Goal: Task Accomplishment & Management: Manage account settings

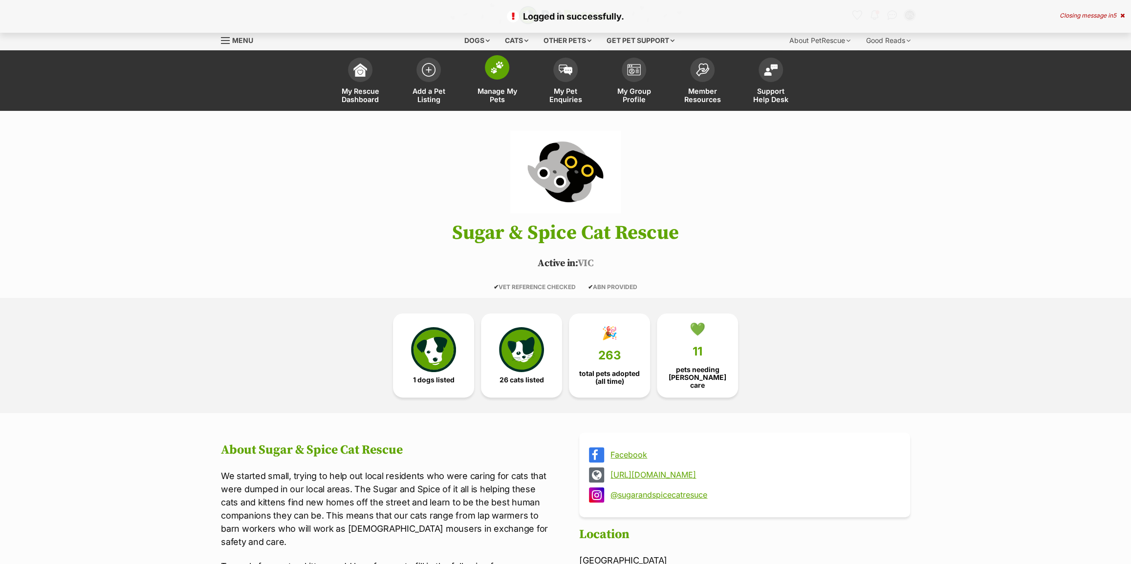
click at [512, 98] on span "Manage My Pets" at bounding box center [497, 95] width 44 height 17
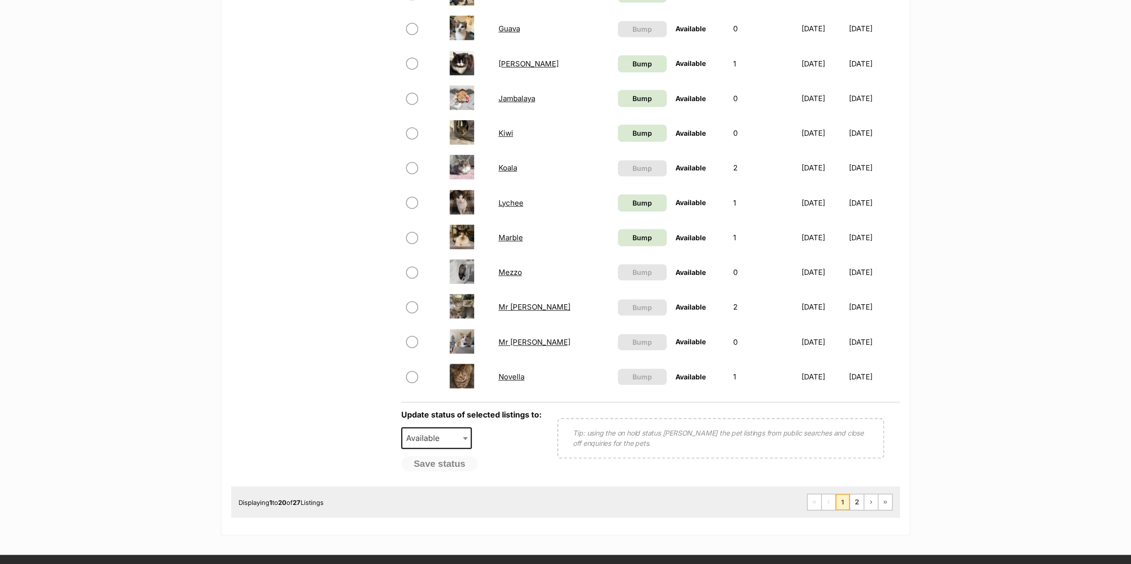
scroll to position [577, 0]
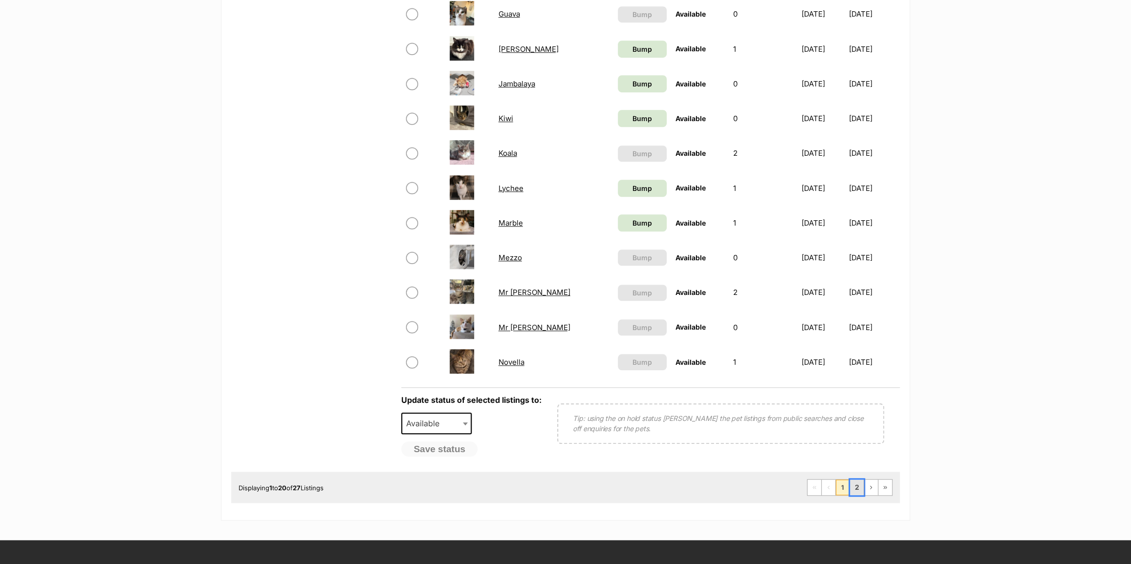
click at [854, 488] on link "2" at bounding box center [857, 488] width 14 height 16
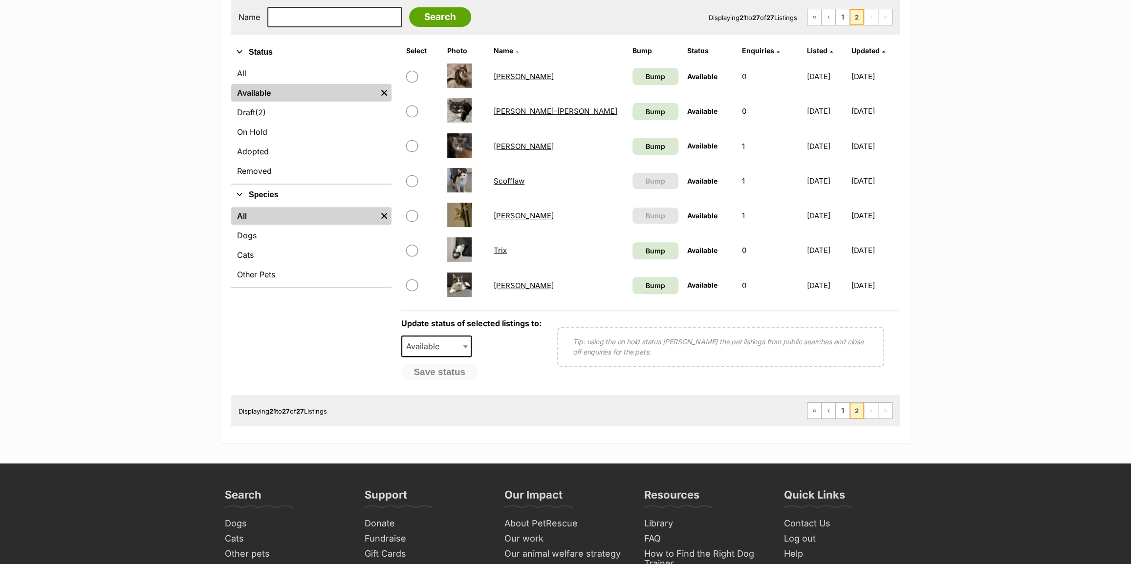
scroll to position [222, 0]
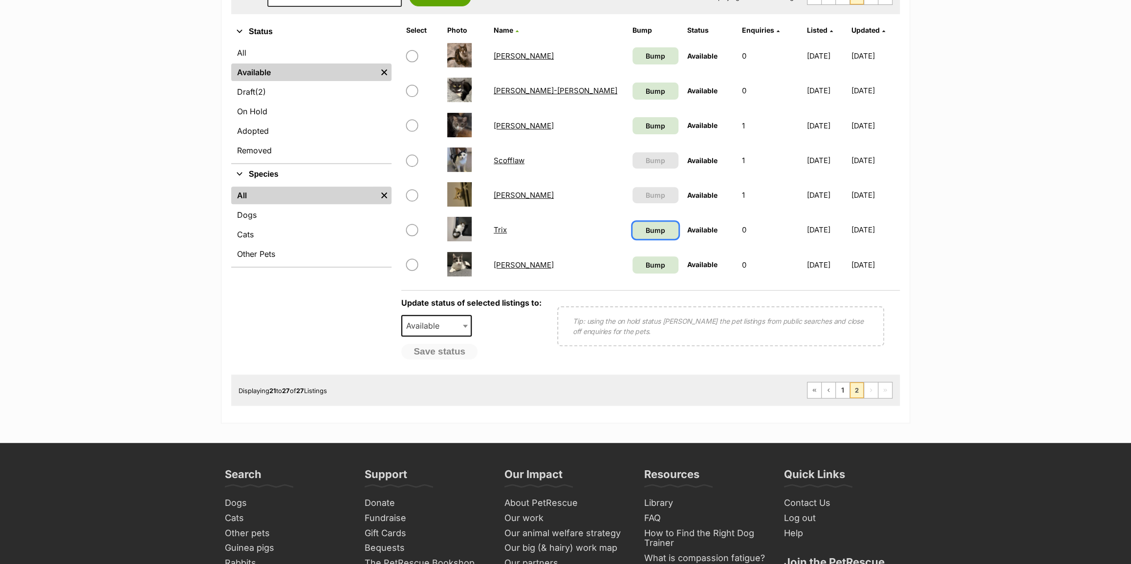
click at [639, 237] on link "Bump" at bounding box center [655, 230] width 46 height 17
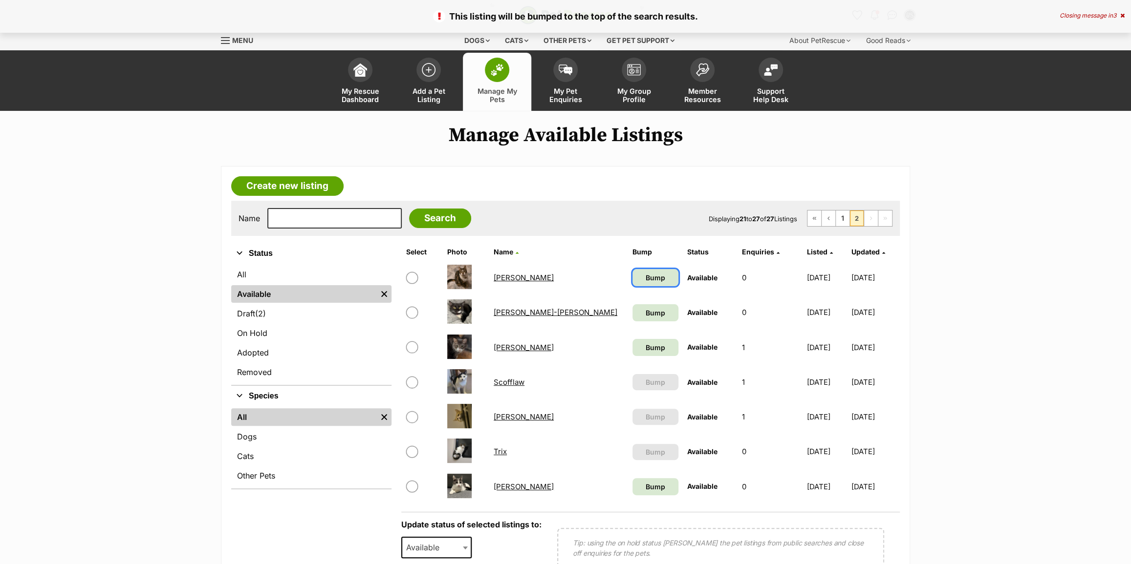
click at [645, 278] on span "Bump" at bounding box center [655, 278] width 20 height 10
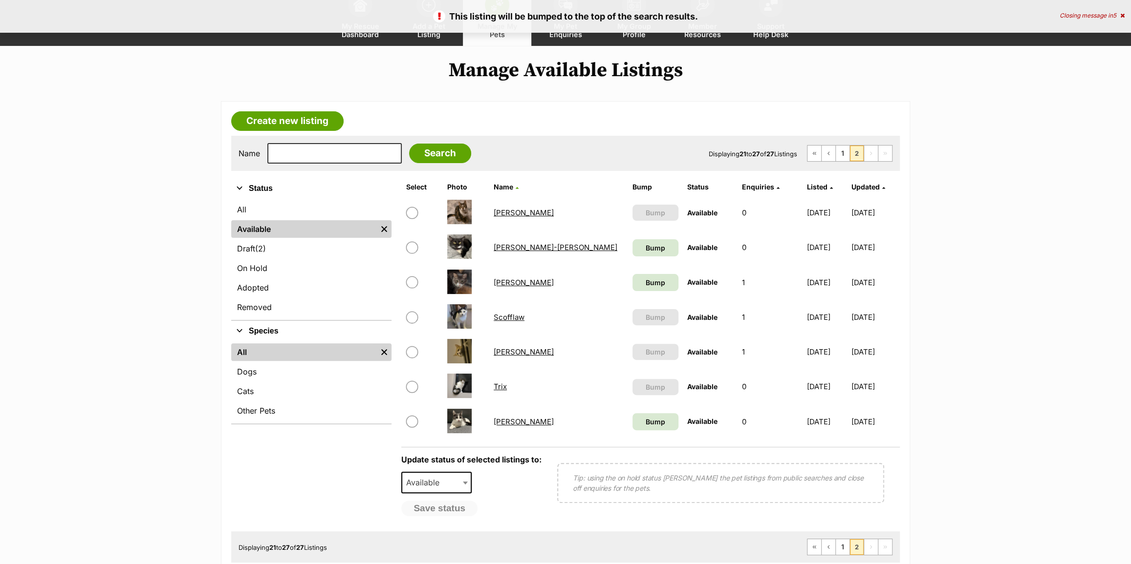
scroll to position [88, 0]
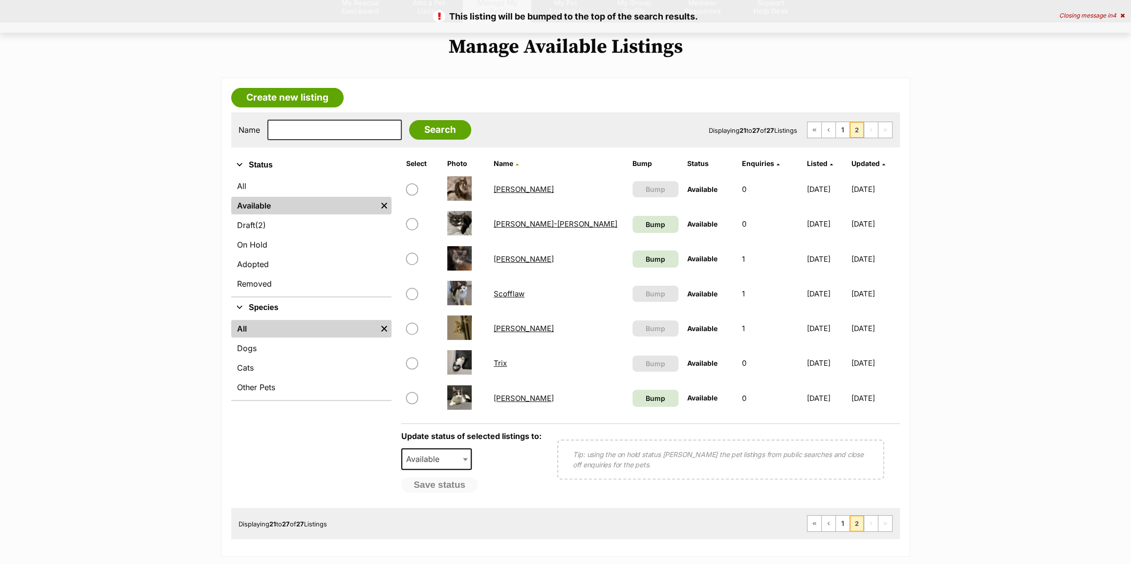
click at [496, 189] on link "[PERSON_NAME]" at bounding box center [523, 189] width 60 height 9
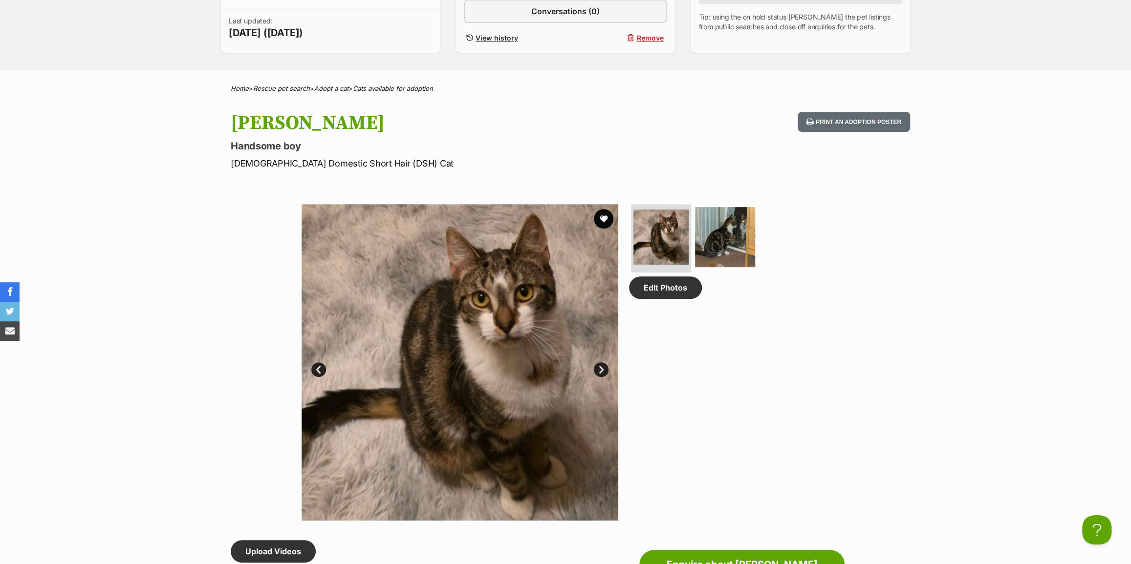
click at [600, 366] on link "Next" at bounding box center [601, 370] width 15 height 15
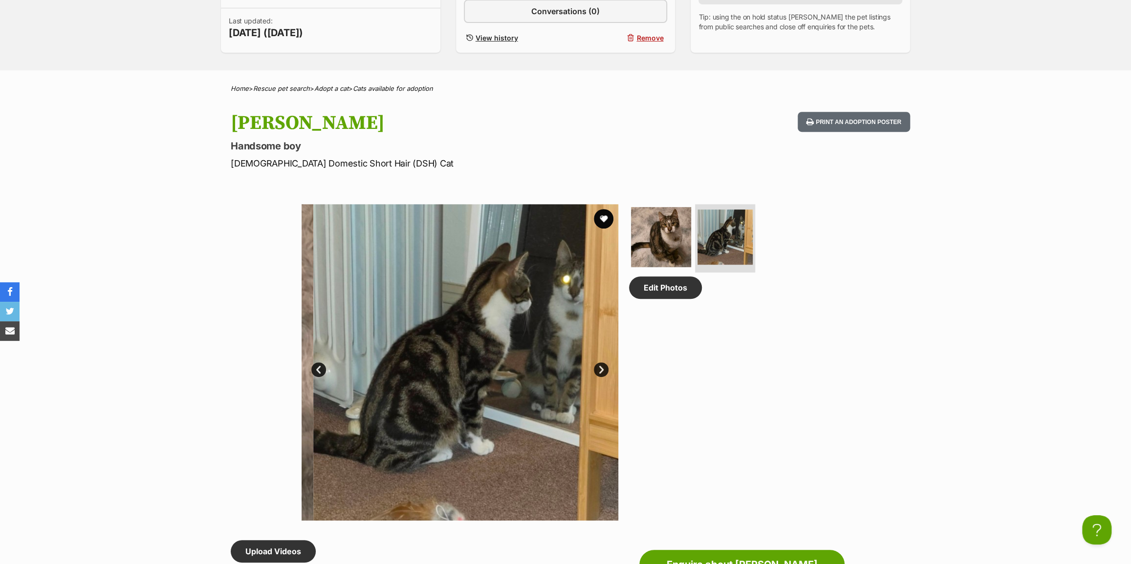
click at [600, 366] on link "Next" at bounding box center [601, 370] width 15 height 15
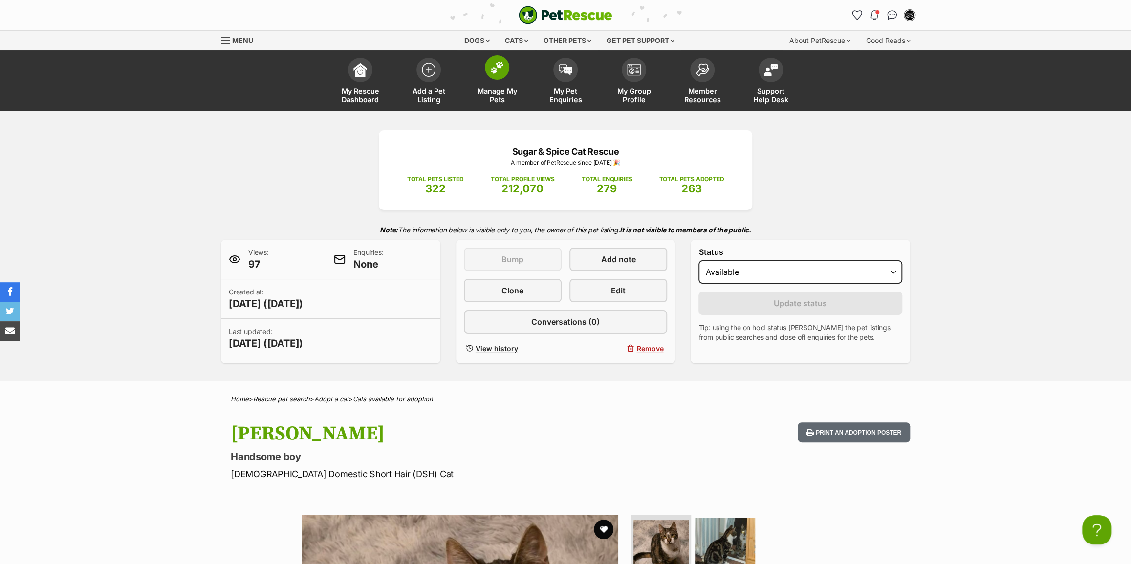
click at [500, 101] on span "Manage My Pets" at bounding box center [497, 95] width 44 height 17
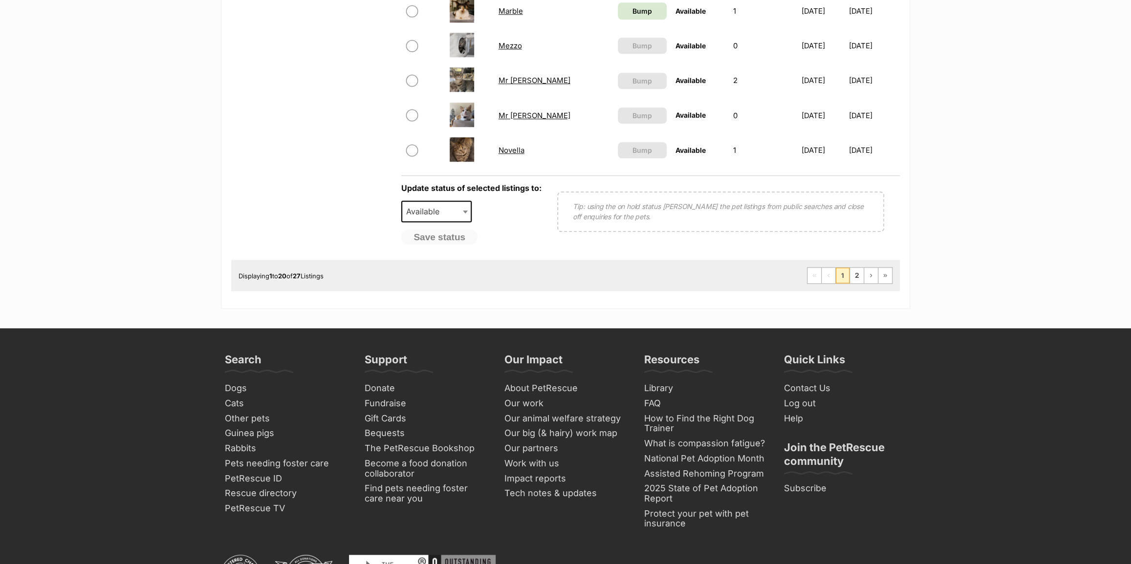
scroll to position [799, 0]
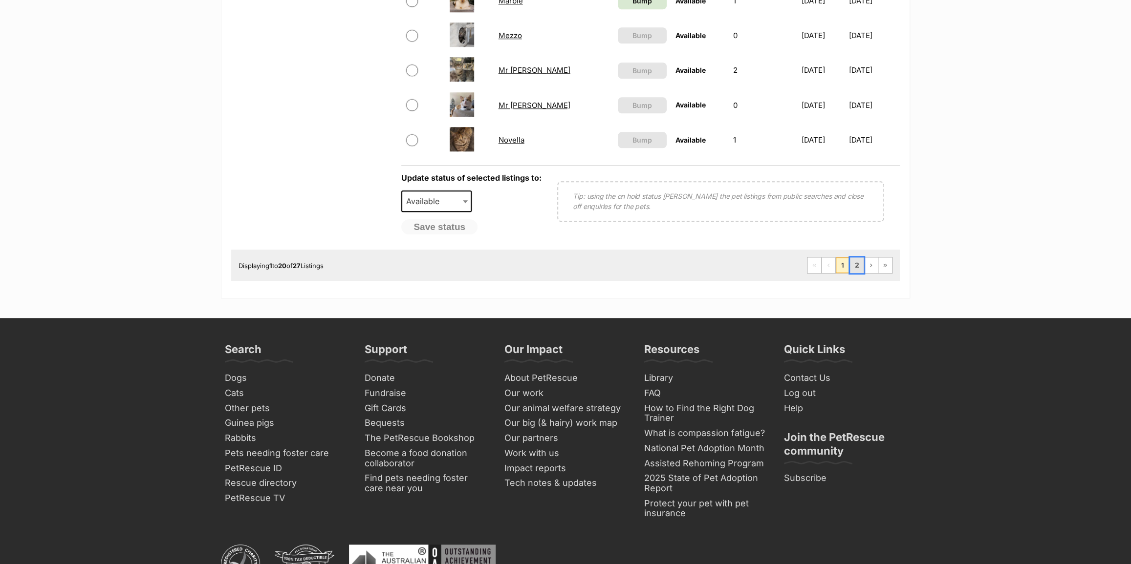
click at [858, 266] on link "2" at bounding box center [857, 265] width 14 height 16
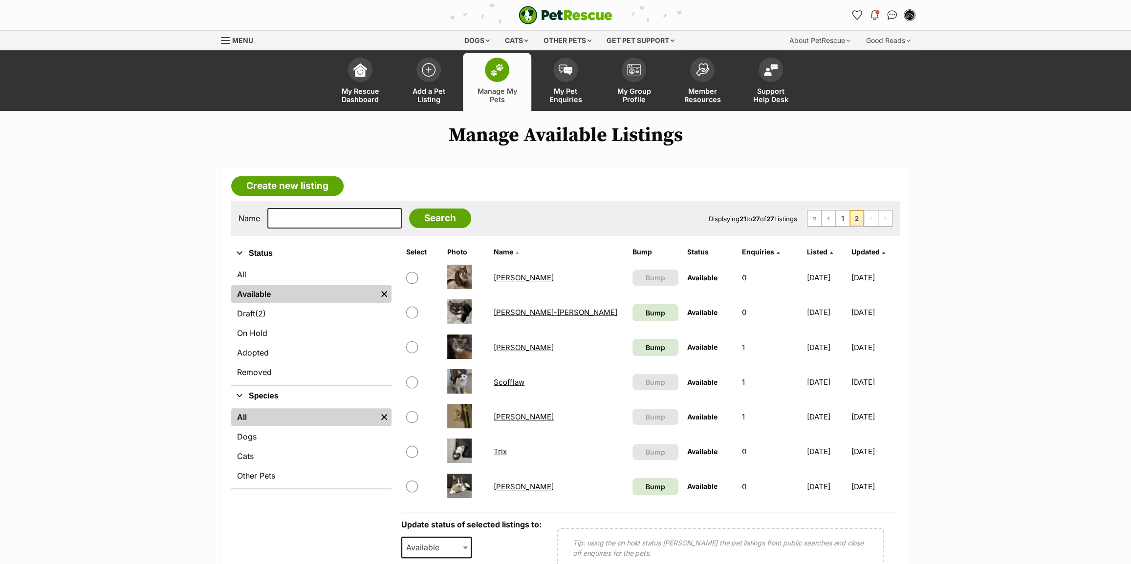
click at [482, 278] on td at bounding box center [465, 278] width 45 height 34
click at [490, 275] on td "[PERSON_NAME]" at bounding box center [559, 278] width 138 height 34
click at [493, 275] on link "[PERSON_NAME]" at bounding box center [523, 277] width 60 height 9
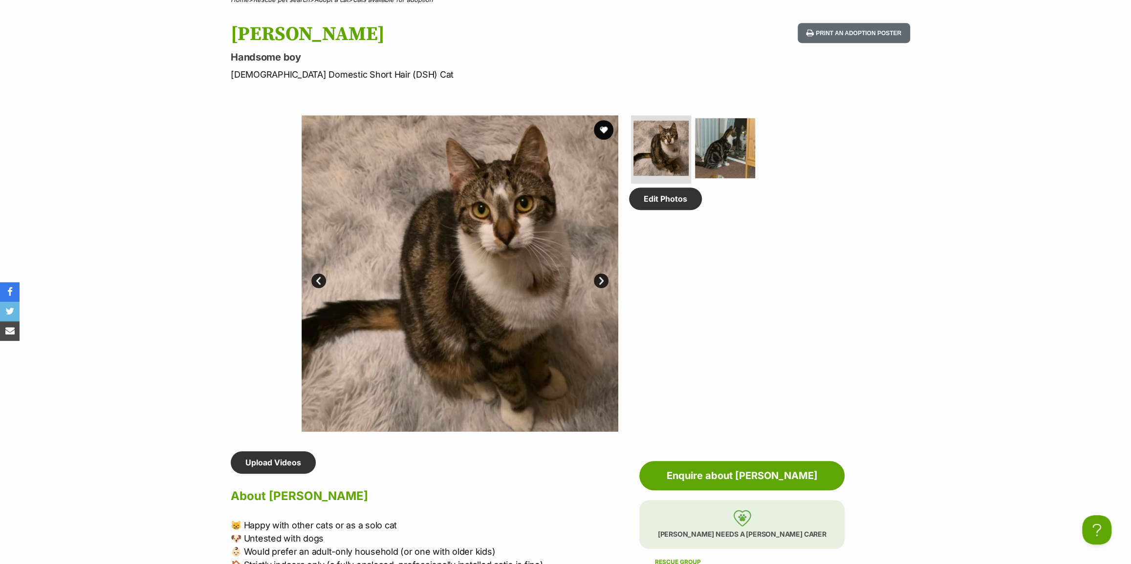
click at [598, 277] on link "Next" at bounding box center [601, 281] width 15 height 15
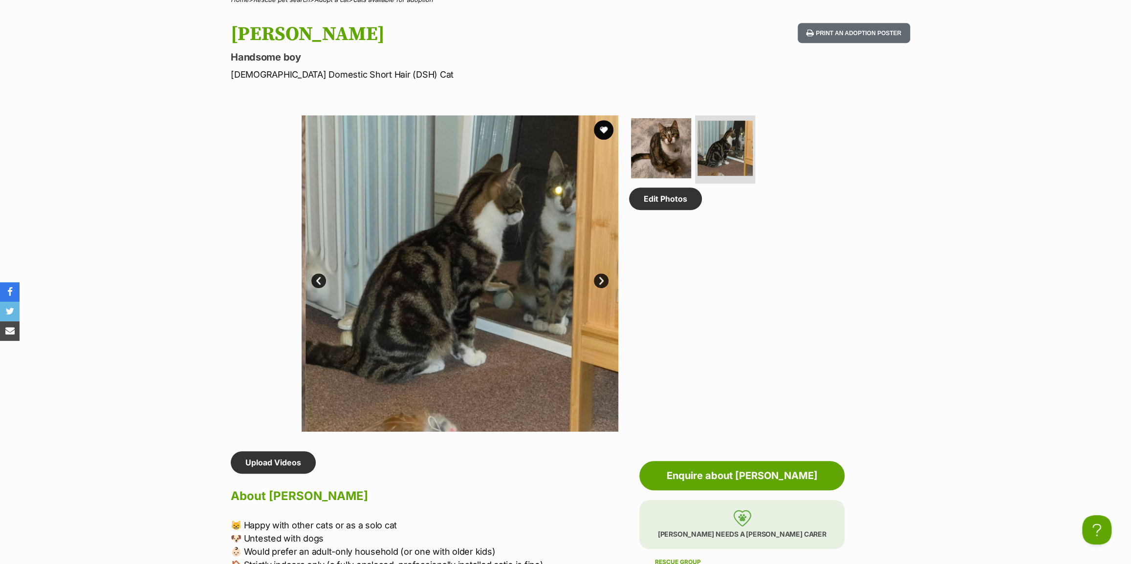
click at [598, 277] on link "Next" at bounding box center [601, 281] width 15 height 15
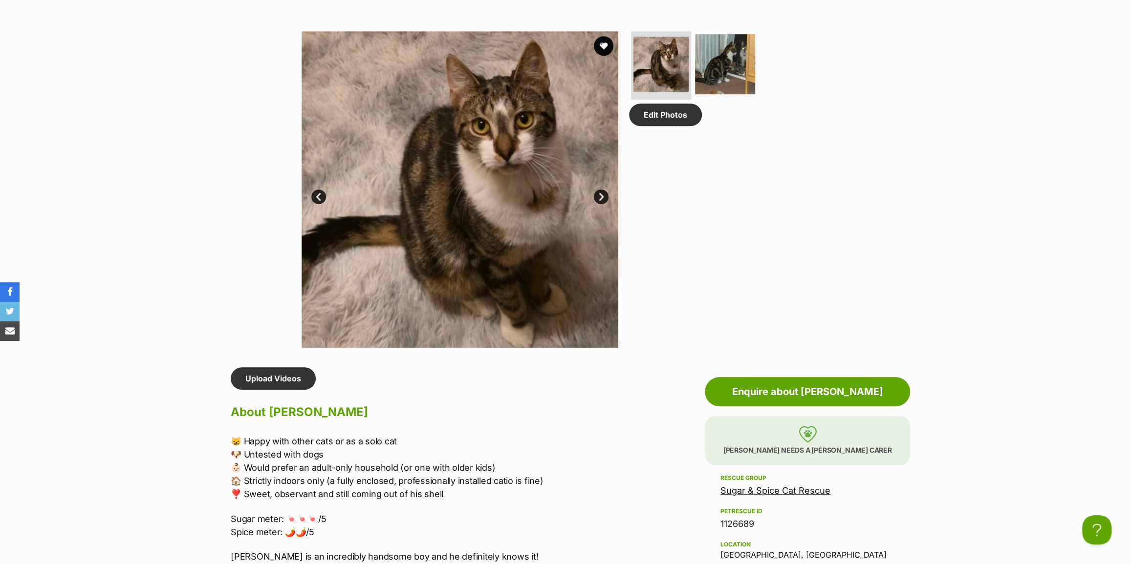
scroll to position [666, 0]
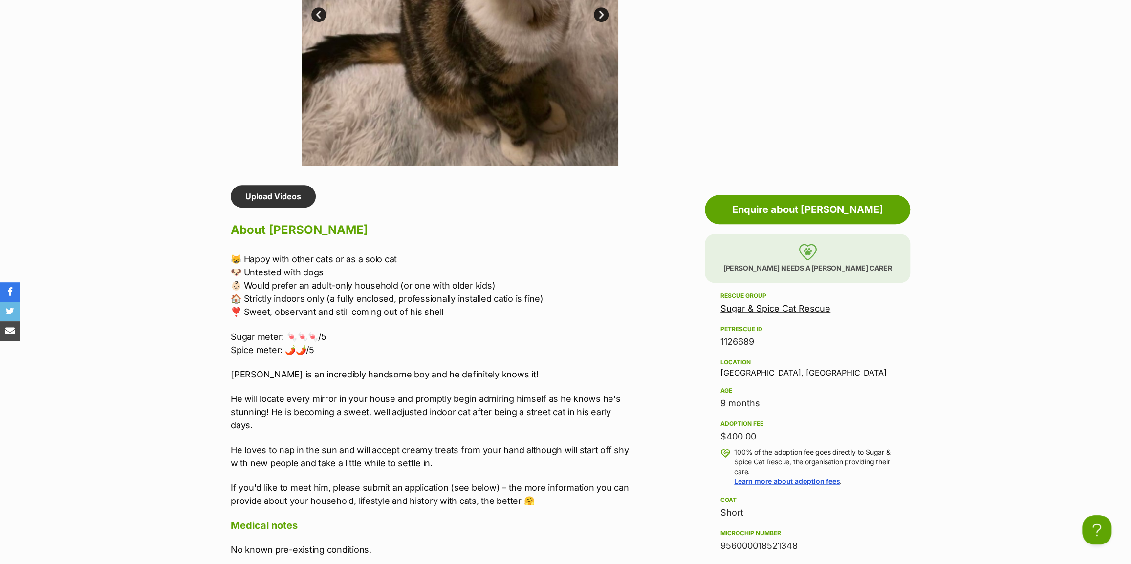
drag, startPoint x: 758, startPoint y: 432, endPoint x: 698, endPoint y: 434, distance: 60.6
click at [708, 432] on aside "Rescue group Sugar & Spice Cat Rescue PetRescue ID 1126689 Location Essendon, V…" at bounding box center [807, 503] width 205 height 427
click at [713, 432] on aside "Rescue group Sugar & Spice Cat Rescue PetRescue ID 1126689 Location Essendon, V…" at bounding box center [807, 503] width 205 height 427
click at [716, 433] on aside "Rescue group Sugar & Spice Cat Rescue PetRescue ID 1126689 Location Essendon, V…" at bounding box center [807, 503] width 205 height 427
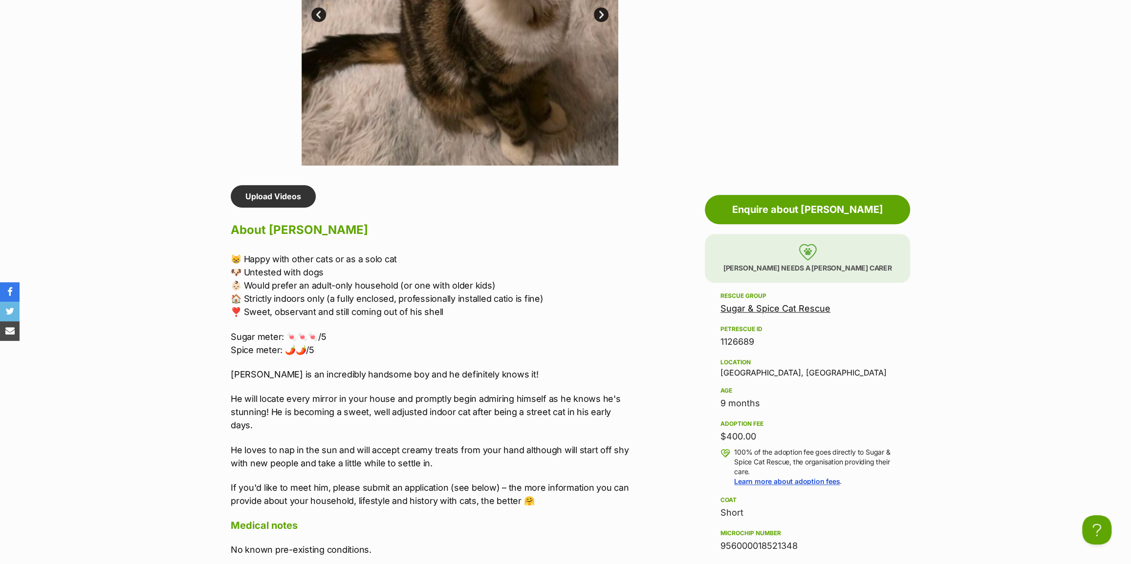
drag, startPoint x: 720, startPoint y: 435, endPoint x: 782, endPoint y: 429, distance: 61.8
click at [782, 430] on div "$400.00" at bounding box center [807, 437] width 174 height 14
click at [769, 434] on div "$400.00" at bounding box center [807, 437] width 174 height 14
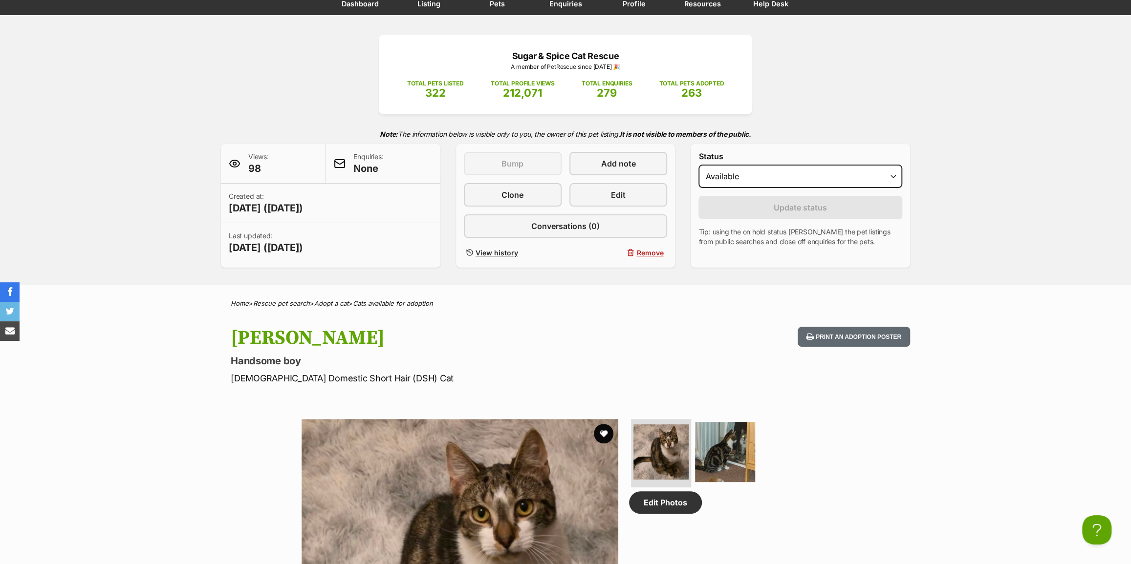
scroll to position [0, 0]
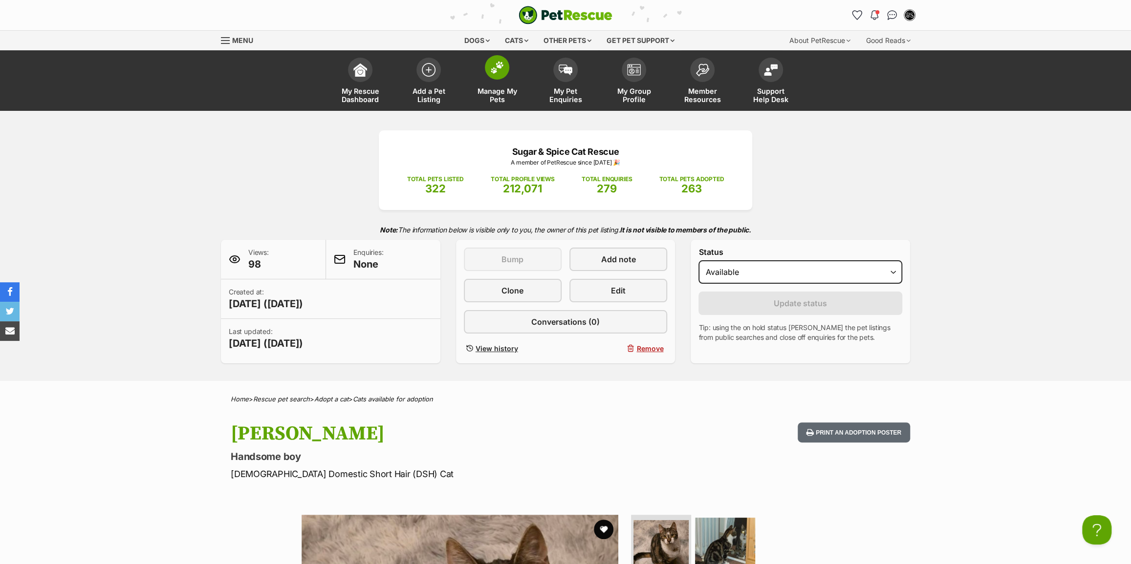
click at [481, 109] on link "Manage My Pets" at bounding box center [497, 82] width 68 height 58
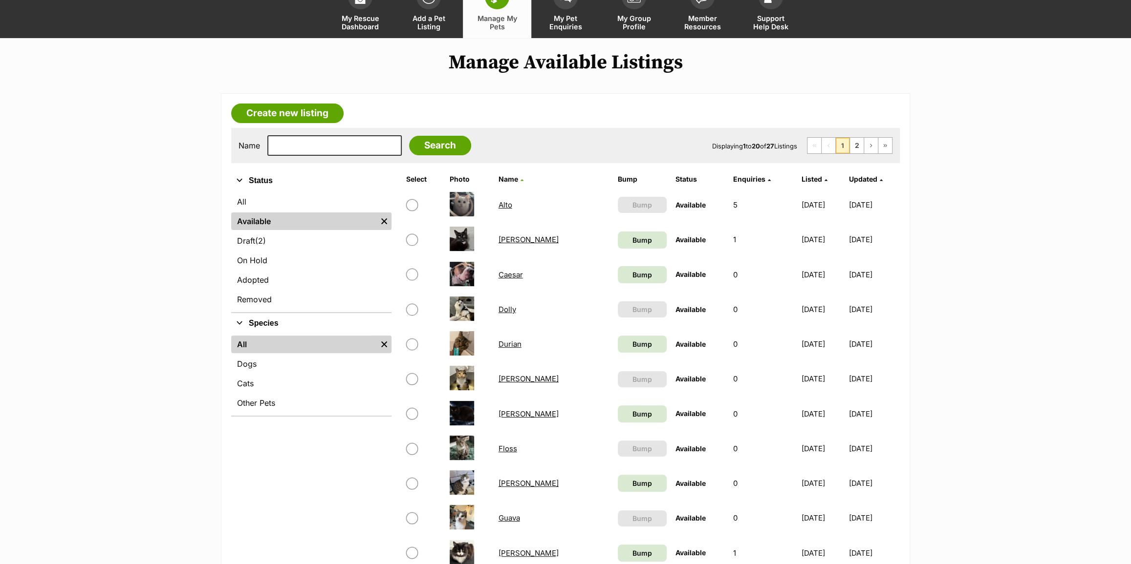
scroll to position [88, 0]
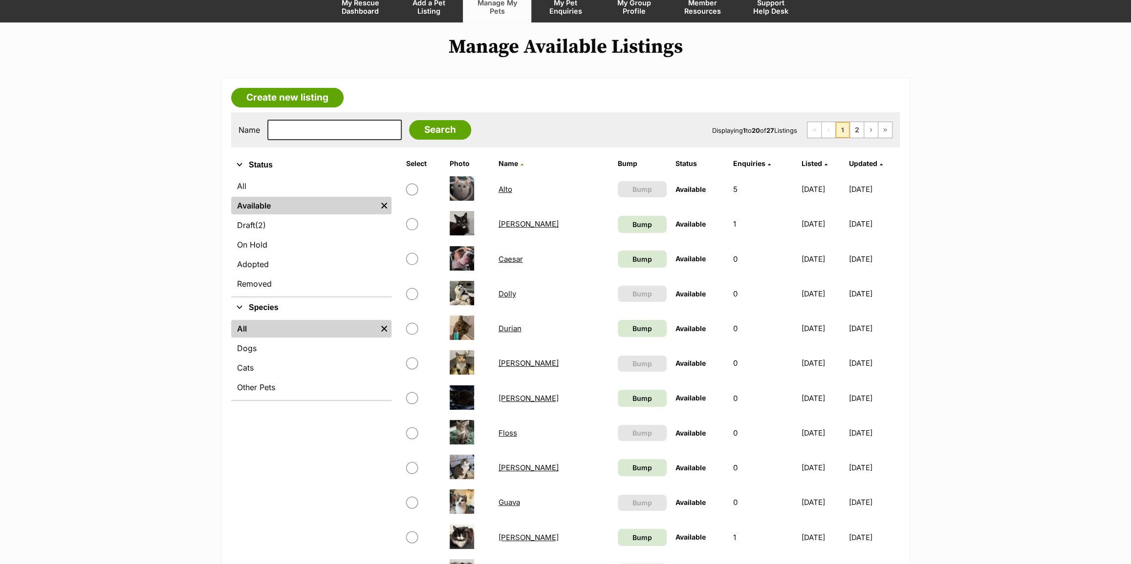
click at [500, 189] on link "Alto" at bounding box center [505, 189] width 14 height 9
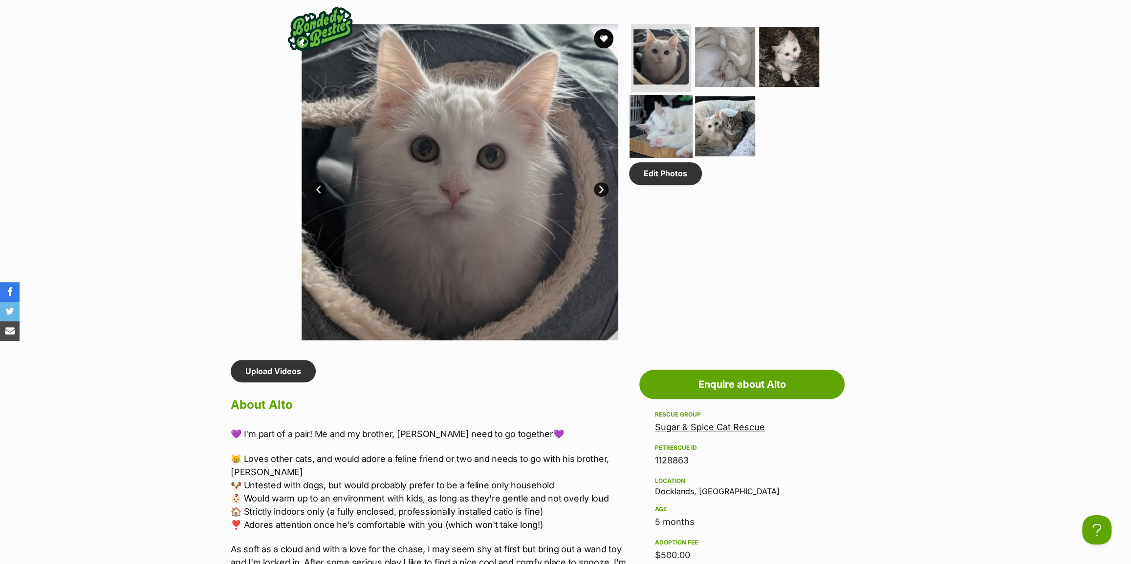
scroll to position [444, 0]
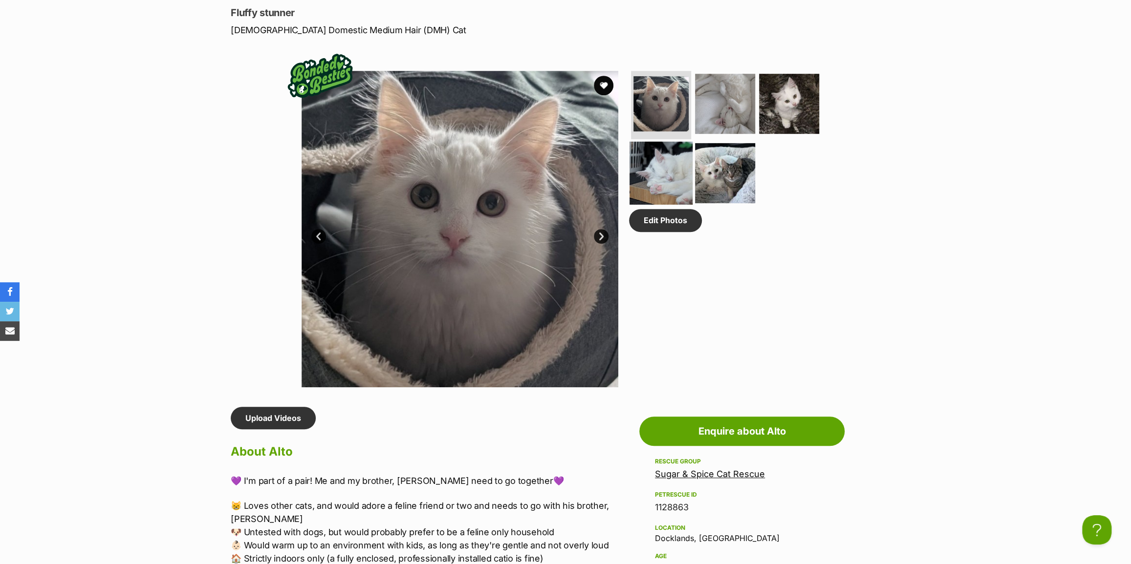
click at [671, 160] on img at bounding box center [660, 172] width 63 height 63
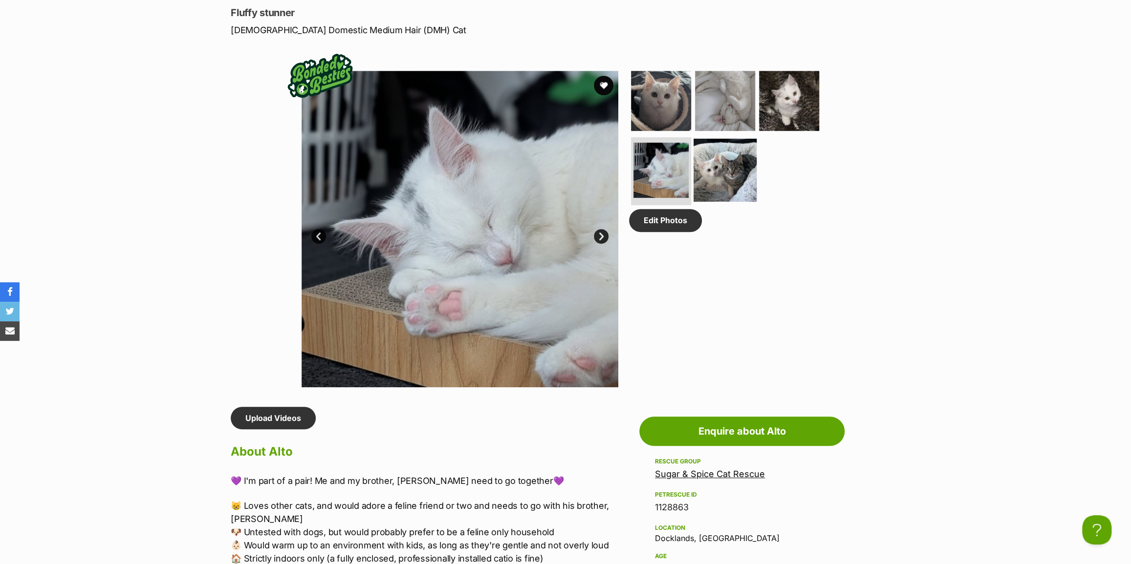
click at [715, 165] on img at bounding box center [724, 169] width 63 height 63
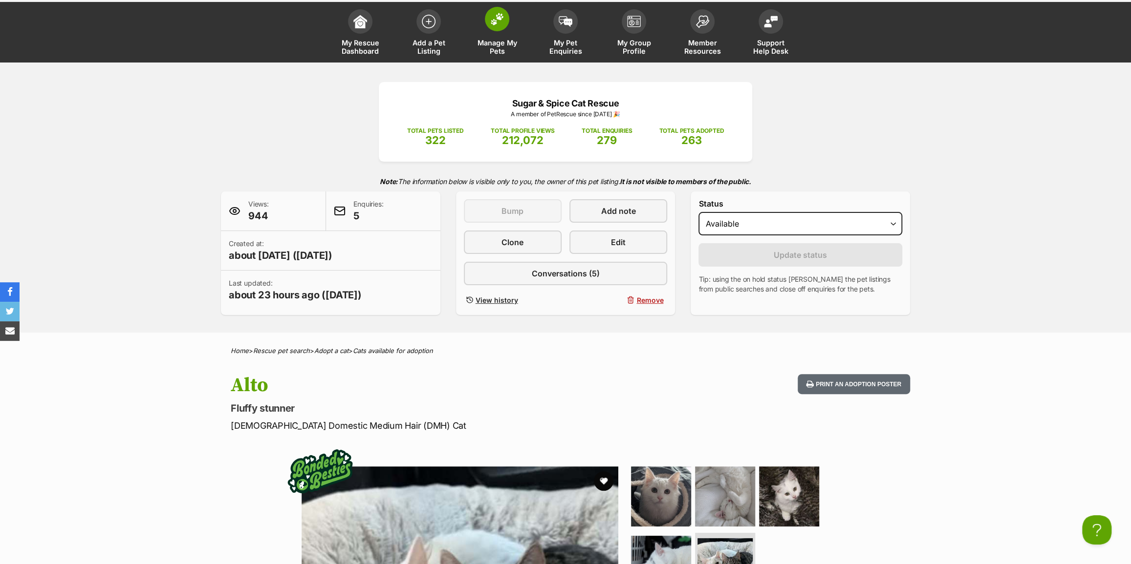
scroll to position [0, 0]
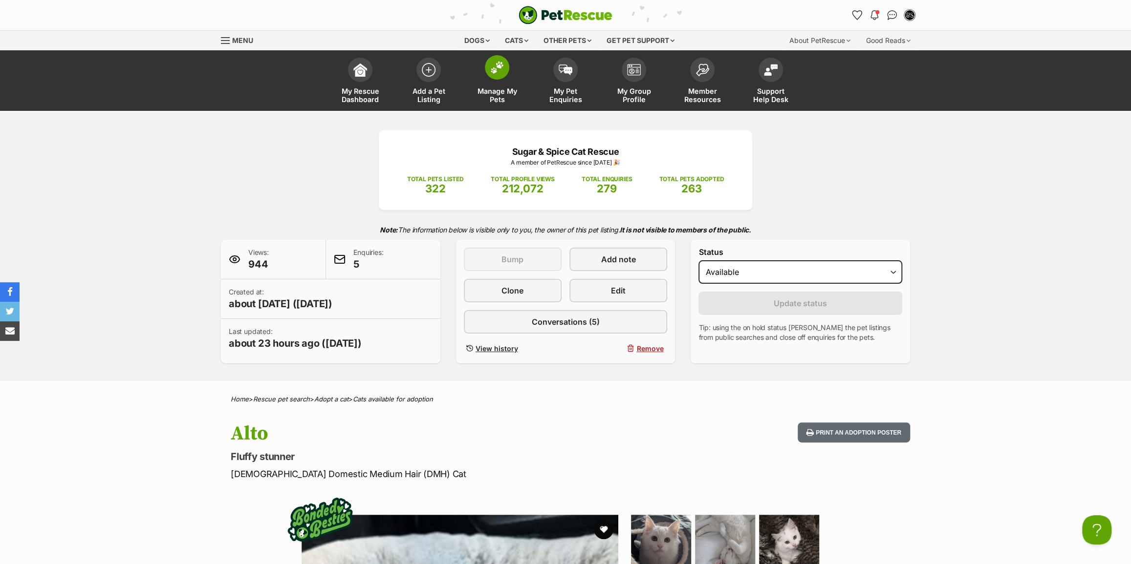
click at [488, 100] on span "Manage My Pets" at bounding box center [497, 95] width 44 height 17
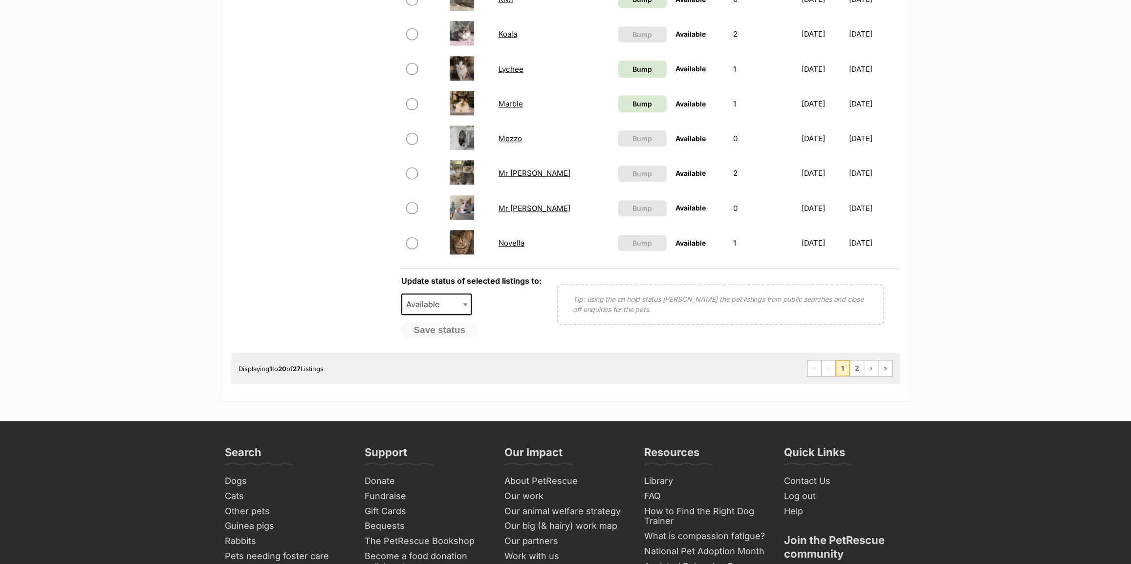
scroll to position [710, 0]
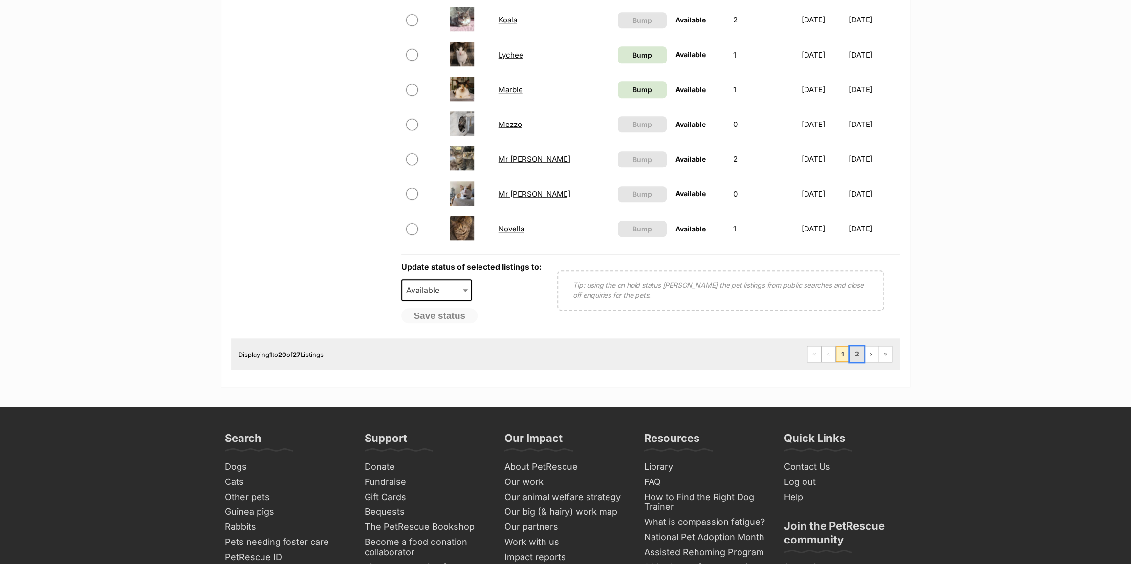
click at [856, 352] on link "2" at bounding box center [857, 354] width 14 height 16
